Goal: Transaction & Acquisition: Purchase product/service

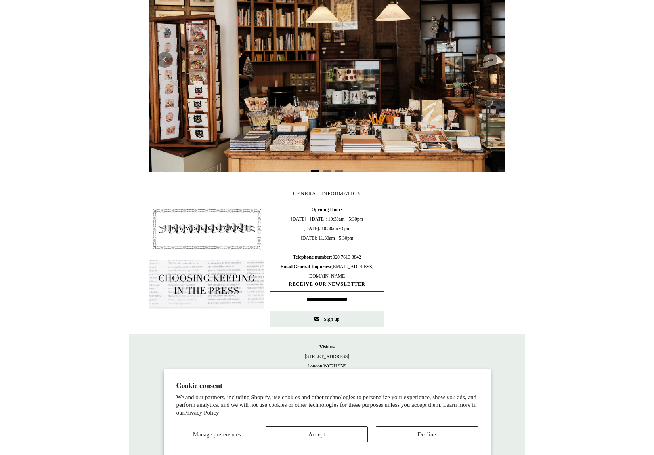
scroll to position [212, 0]
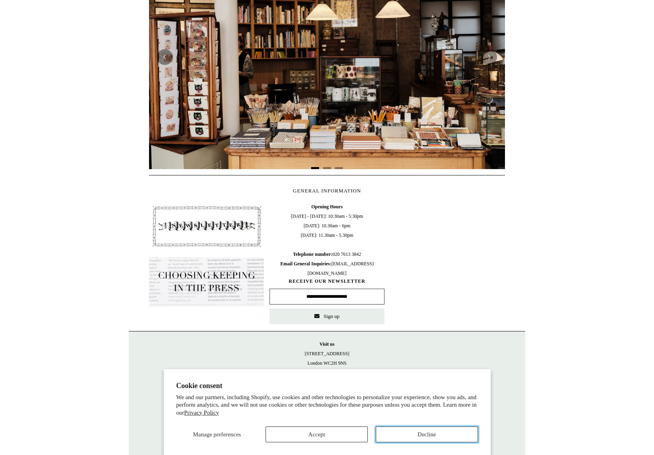
click at [460, 434] on button "Decline" at bounding box center [427, 435] width 102 height 16
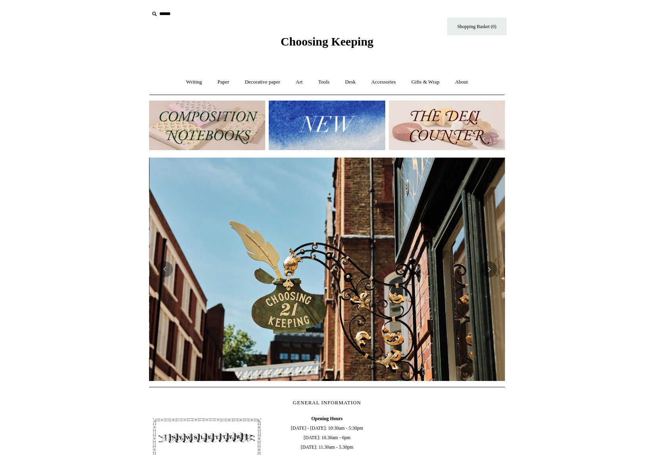
scroll to position [0, 356]
click at [387, 78] on link "Accessories +" at bounding box center [383, 82] width 39 height 21
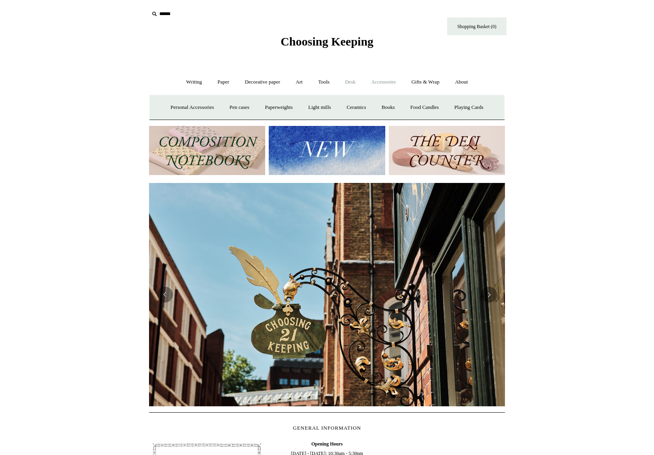
click at [358, 81] on link "Desk +" at bounding box center [350, 82] width 25 height 21
click at [359, 103] on link "Desk Accessories" at bounding box center [360, 107] width 50 height 21
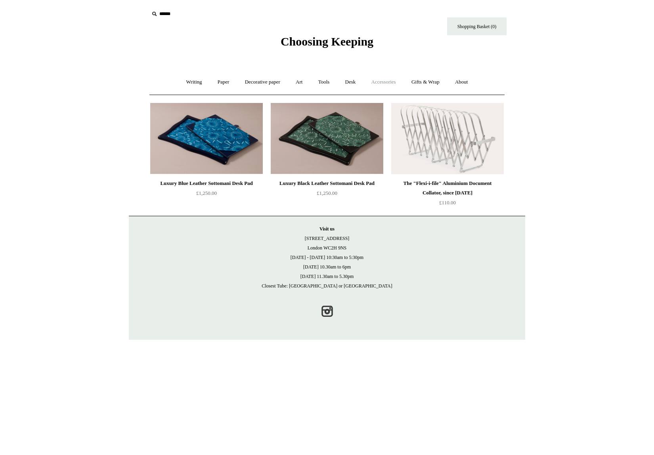
click at [383, 83] on link "Accessories +" at bounding box center [383, 82] width 39 height 21
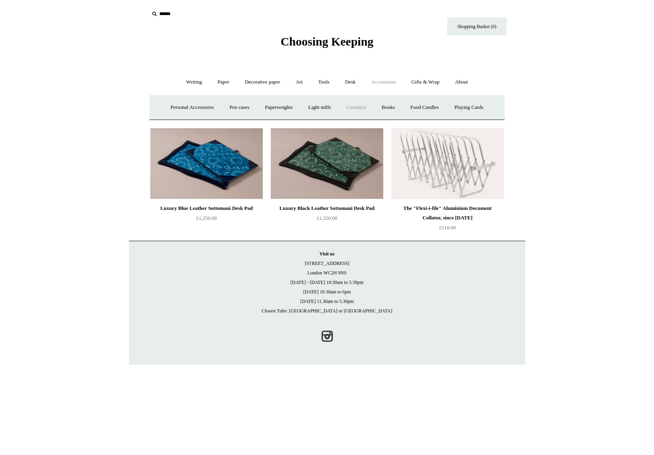
click at [364, 108] on link "Ceramics +" at bounding box center [356, 107] width 34 height 21
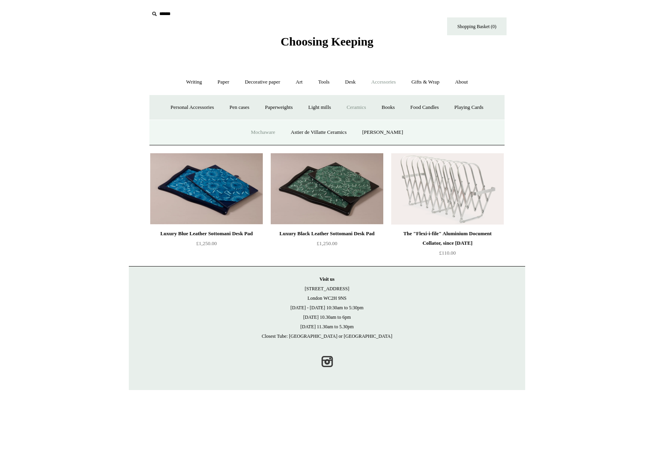
click at [265, 134] on link "Mochaware" at bounding box center [263, 132] width 38 height 21
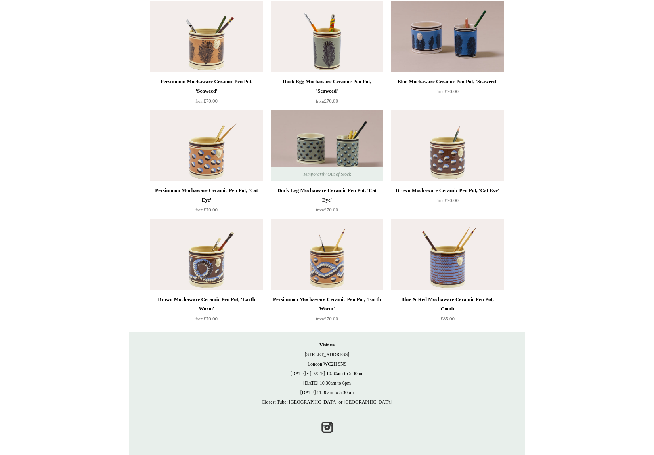
scroll to position [103, 0]
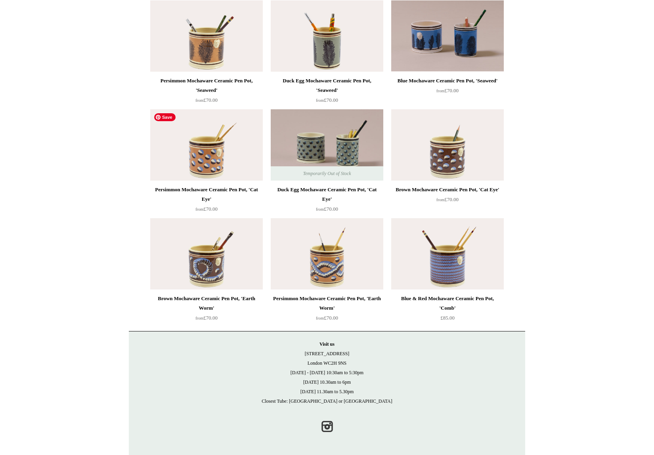
click at [207, 135] on img at bounding box center [206, 144] width 113 height 71
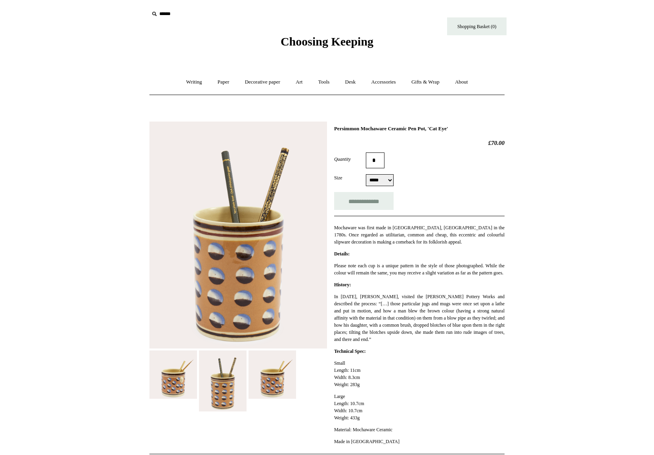
click at [385, 181] on select "***** *****" at bounding box center [380, 180] width 28 height 12
select select "*****"
click at [366, 175] on select "***** *****" at bounding box center [380, 180] width 28 height 12
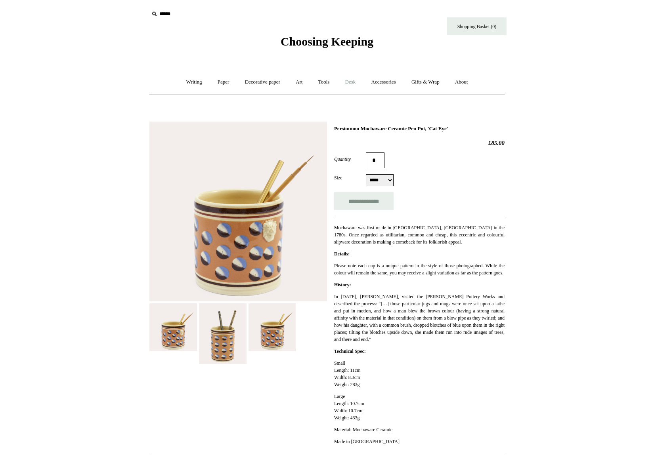
click at [349, 82] on link "Desk +" at bounding box center [350, 82] width 25 height 21
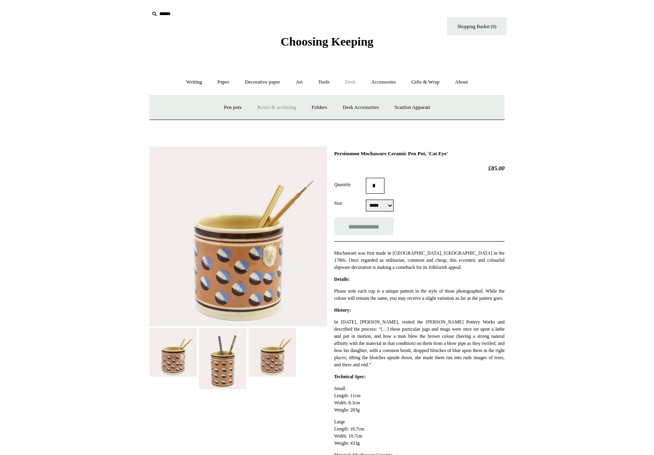
click at [273, 108] on link "Boxes & archiving" at bounding box center [276, 107] width 53 height 21
